Goal: Information Seeking & Learning: Learn about a topic

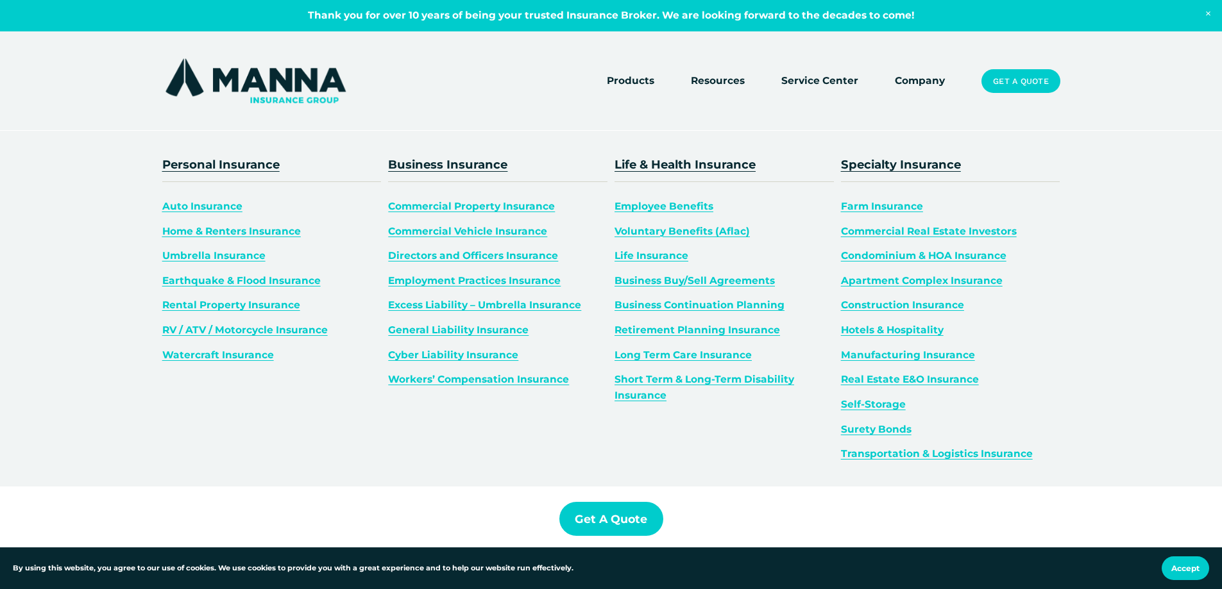
click at [859, 427] on link "Surety Bonds" at bounding box center [876, 429] width 71 height 12
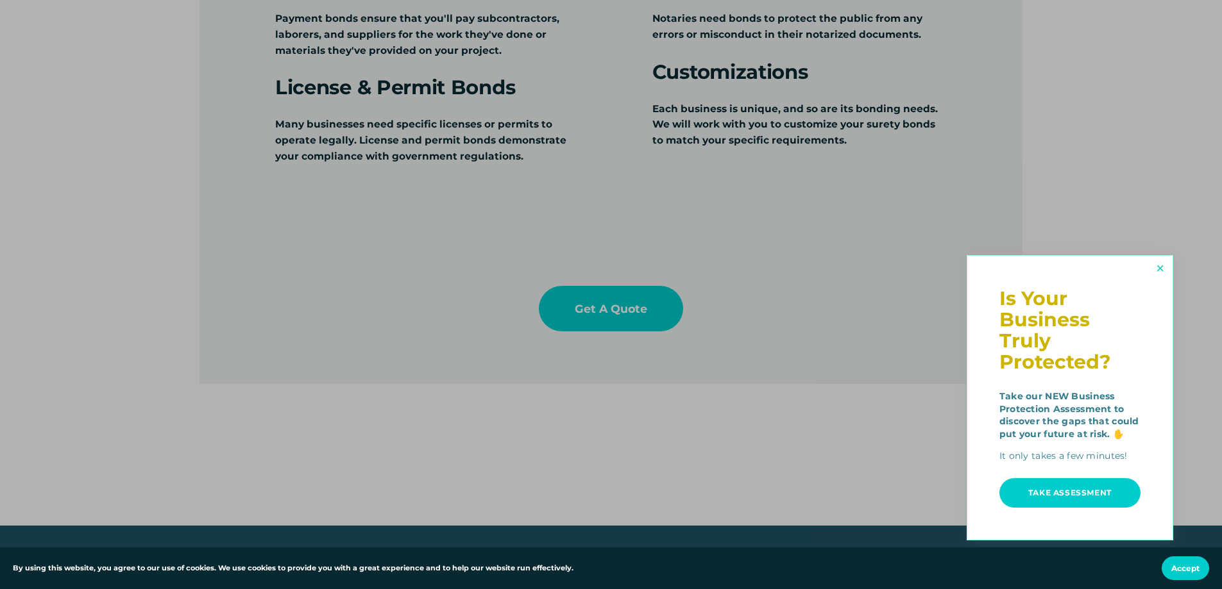
scroll to position [1731, 0]
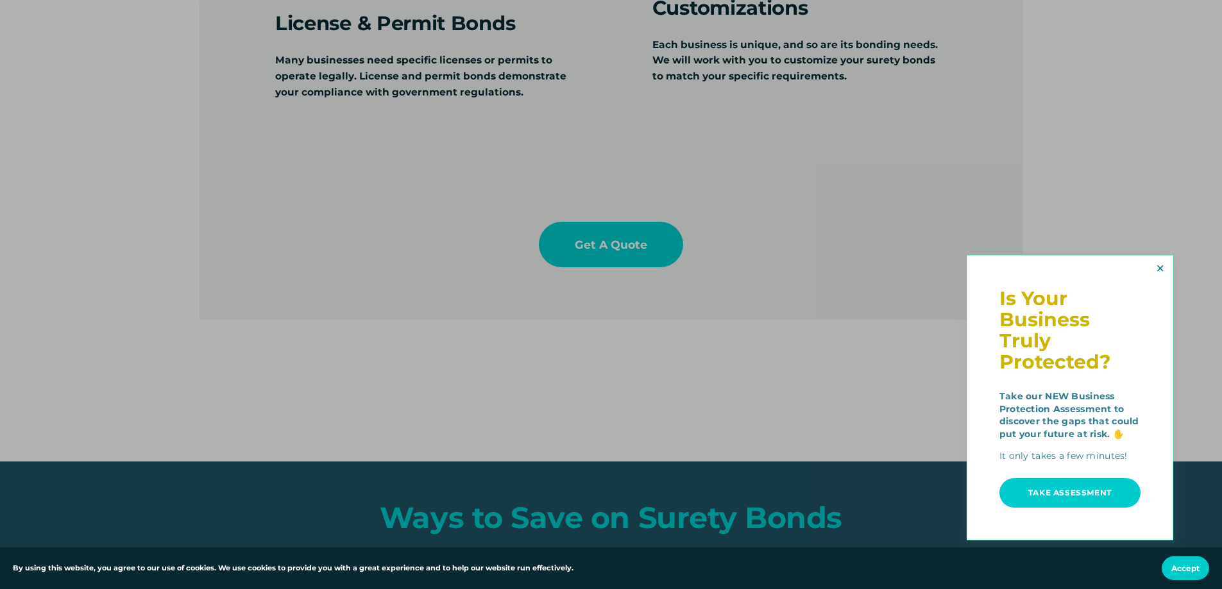
click at [1167, 261] on link "Close" at bounding box center [1159, 268] width 21 height 21
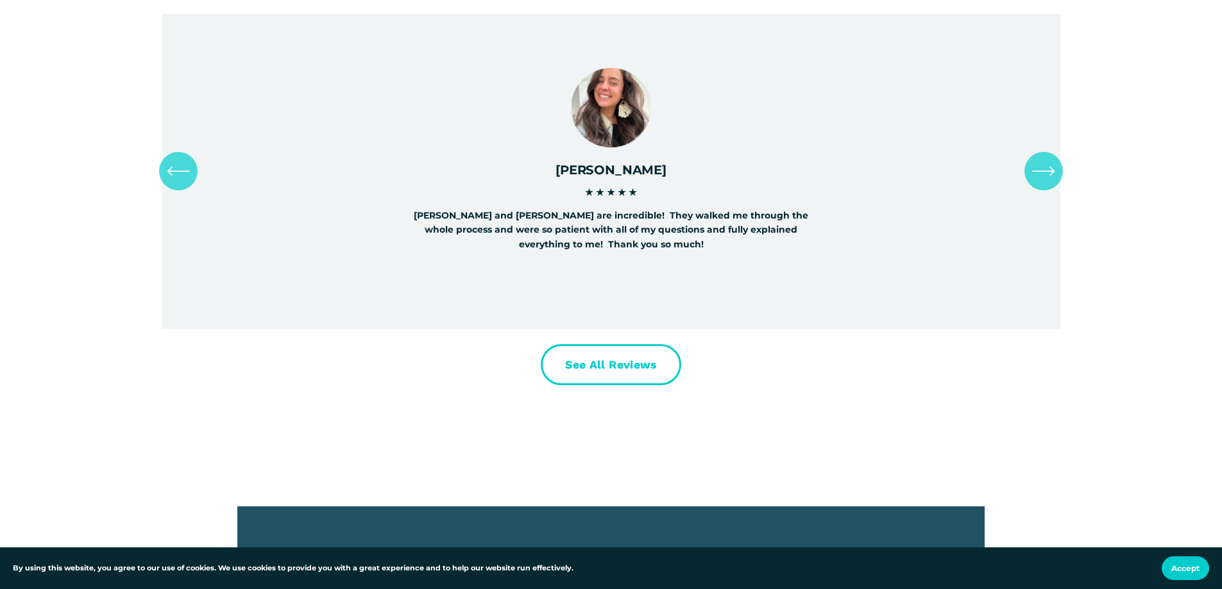
scroll to position [3463, 0]
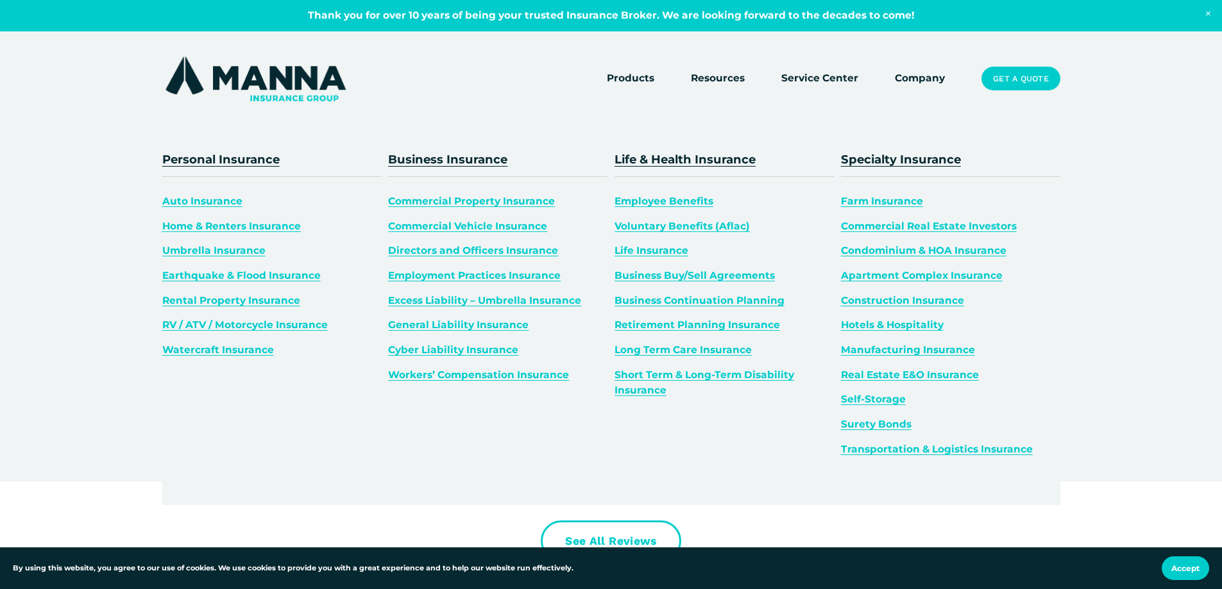
click at [296, 325] on link "RV / ATV / Motorcycle Insurance" at bounding box center [244, 325] width 165 height 12
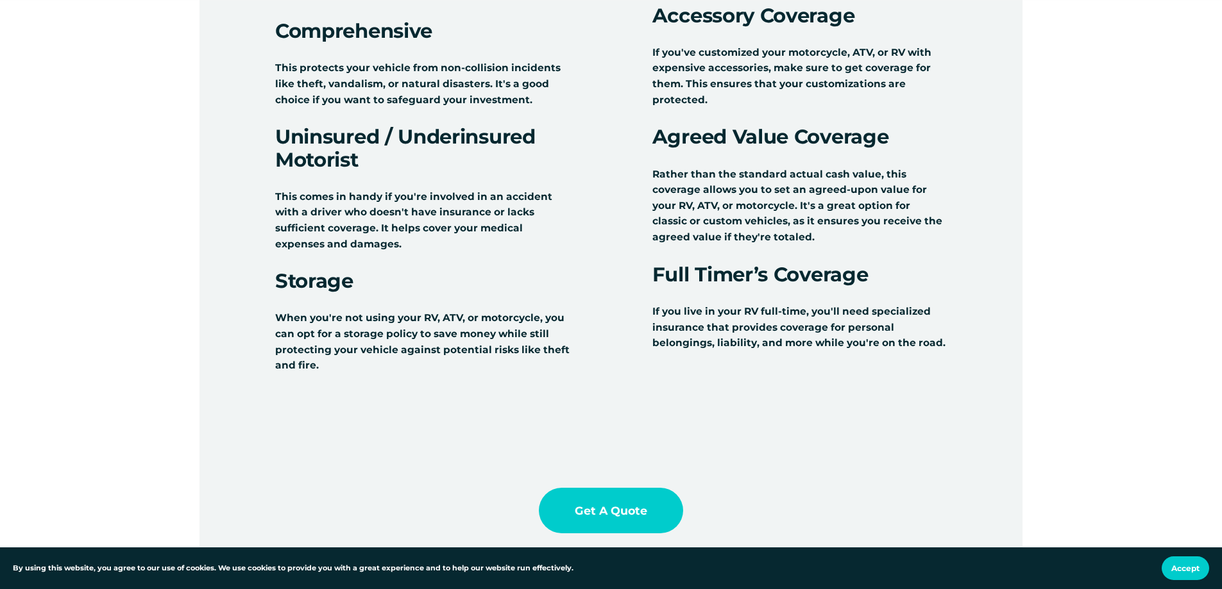
scroll to position [1731, 0]
